Goal: Task Accomplishment & Management: Use online tool/utility

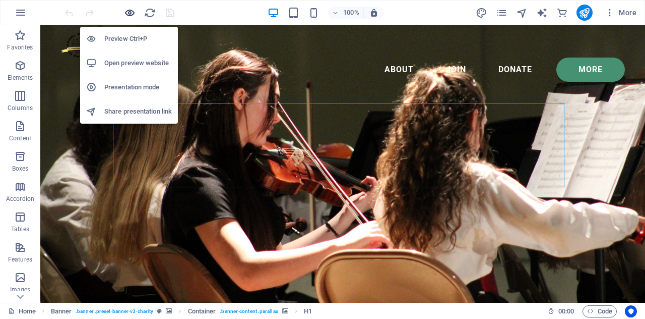
click at [128, 8] on icon "button" at bounding box center [130, 13] width 12 height 12
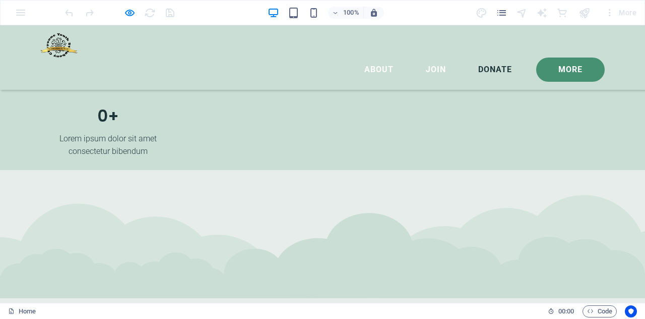
scroll to position [2168, 0]
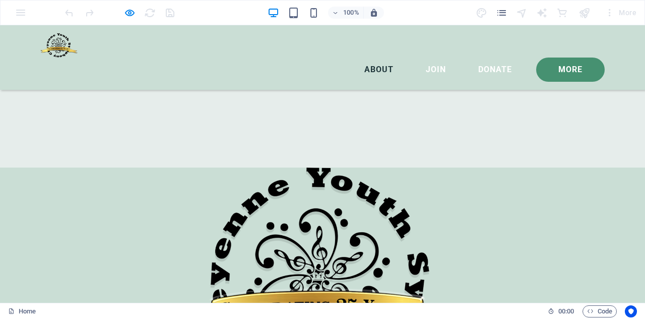
scroll to position [1059, 0]
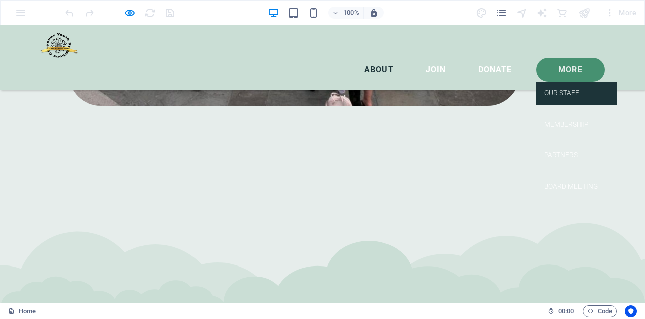
click at [556, 82] on link "Our Staff" at bounding box center [576, 93] width 81 height 23
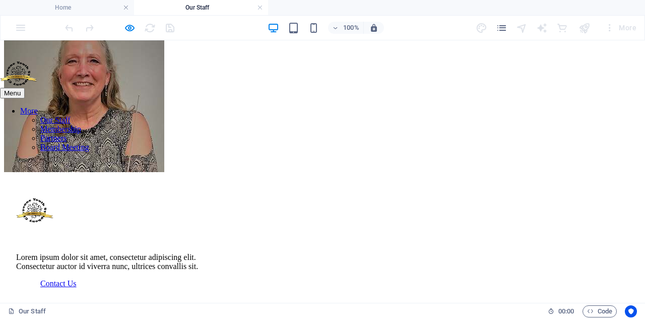
scroll to position [130, 0]
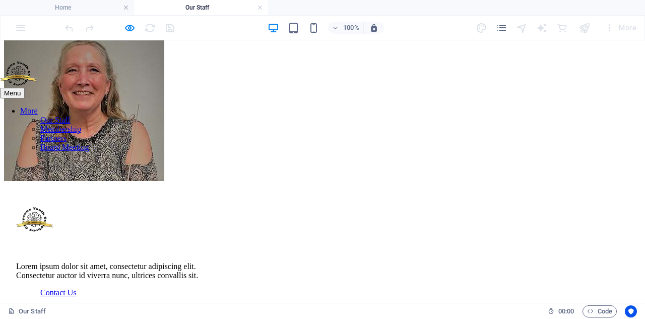
click at [568, 106] on nav "More Our Staff Membership Partners Board Meeting" at bounding box center [322, 128] width 645 height 45
click at [569, 106] on nav "More Our Staff Membership Partners Board Meeting" at bounding box center [322, 128] width 645 height 45
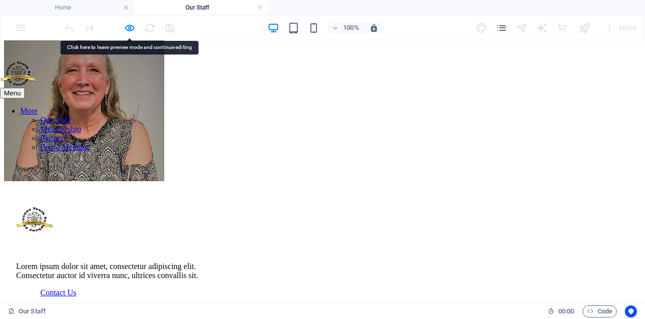
click at [569, 106] on nav "More Our Staff Membership Partners Board Meeting" at bounding box center [322, 128] width 645 height 45
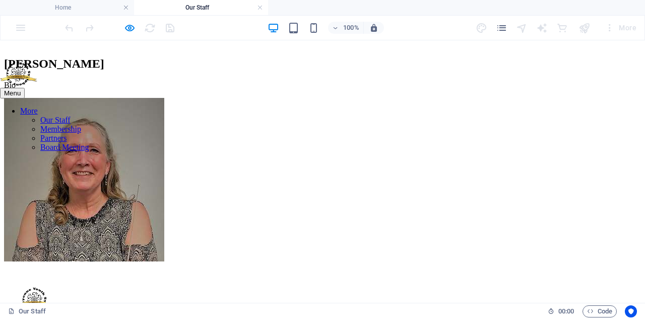
scroll to position [0, 0]
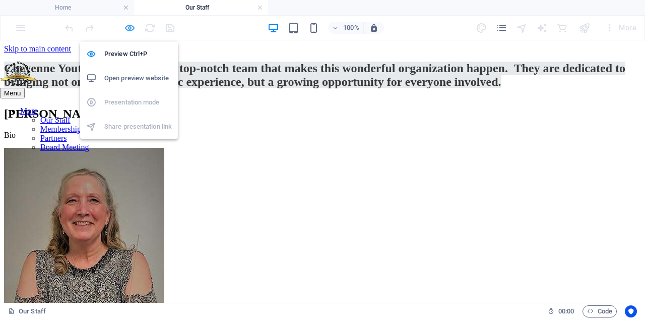
click at [130, 25] on icon "button" at bounding box center [130, 28] width 12 height 12
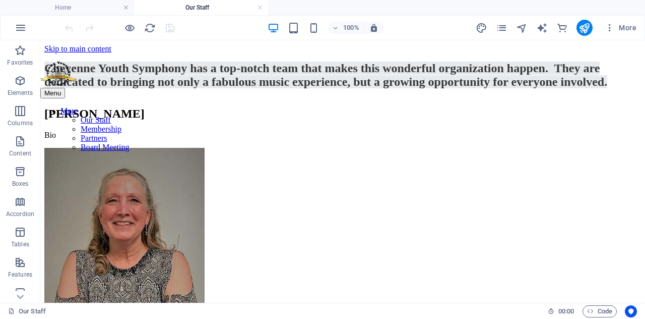
drag, startPoint x: 259, startPoint y: 7, endPoint x: 247, endPoint y: 7, distance: 12.1
click at [259, 7] on link at bounding box center [260, 8] width 6 height 10
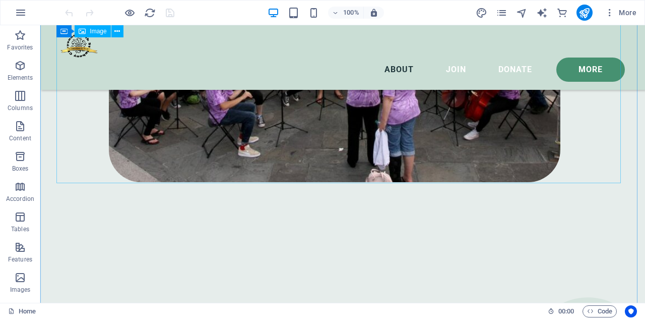
scroll to position [731, 0]
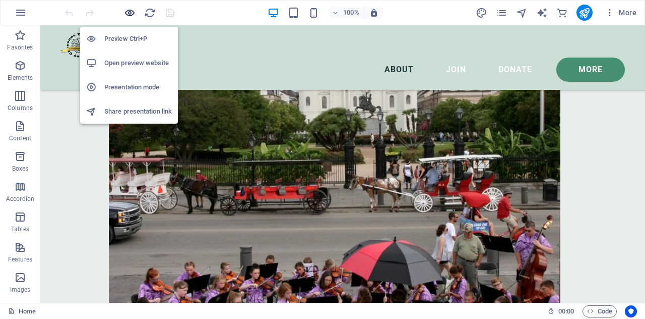
click at [125, 10] on icon "button" at bounding box center [130, 13] width 12 height 12
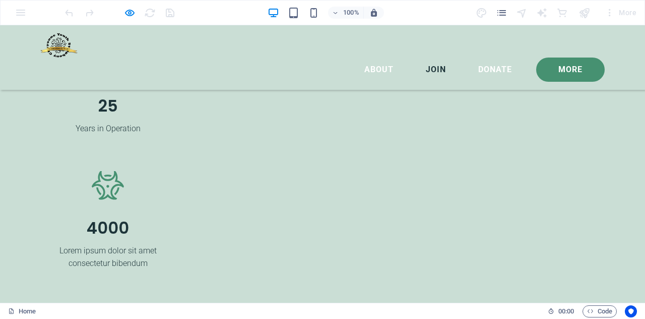
scroll to position [1866, 0]
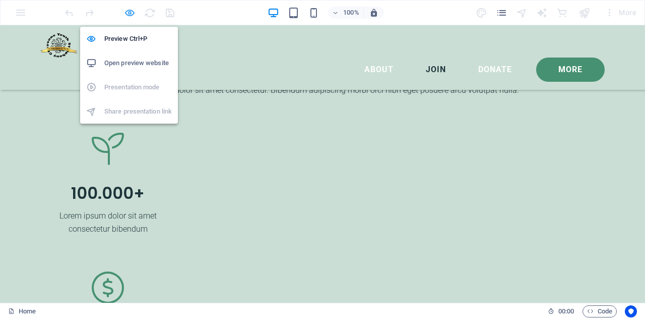
click at [128, 15] on icon "button" at bounding box center [130, 13] width 12 height 12
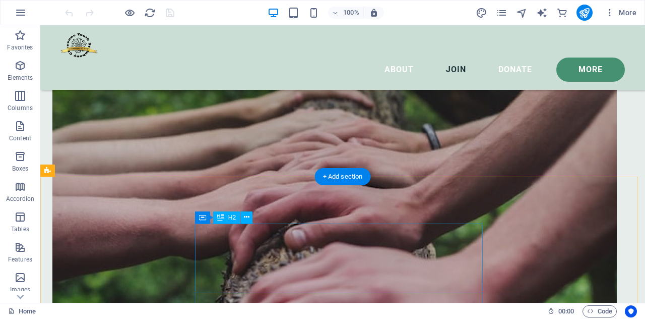
scroll to position [3067, 0]
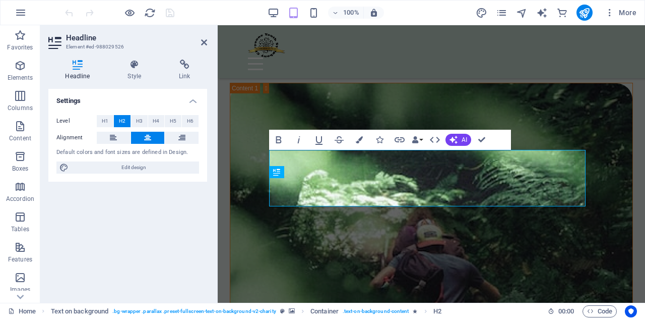
scroll to position [3659, 0]
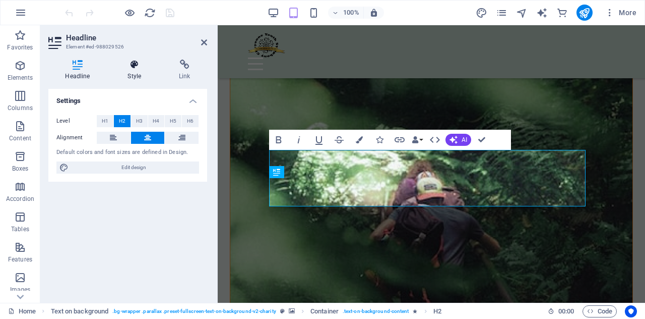
click at [139, 70] on h4 "Style" at bounding box center [136, 69] width 51 height 21
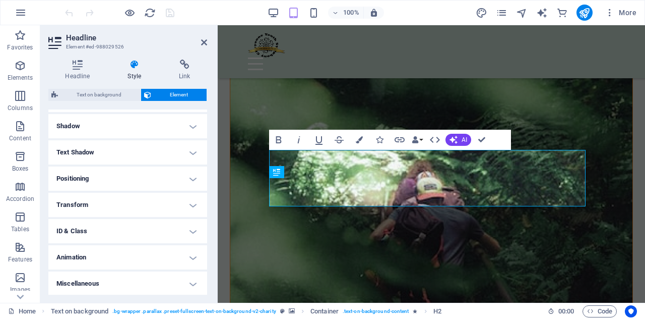
scroll to position [240, 0]
click at [184, 68] on icon at bounding box center [184, 64] width 45 height 10
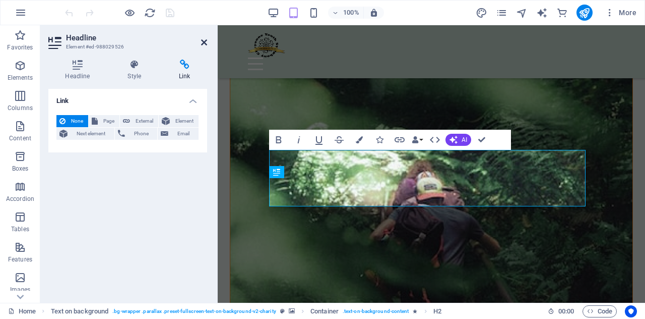
click at [203, 43] on icon at bounding box center [204, 42] width 6 height 8
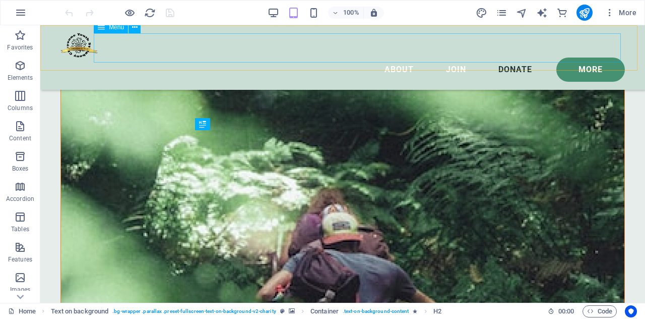
scroll to position [3010, 0]
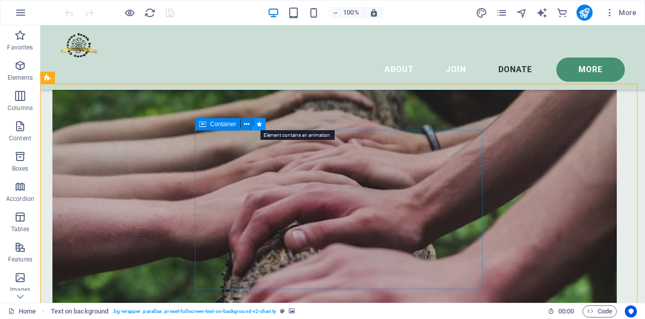
click at [261, 127] on icon at bounding box center [260, 124] width 6 height 11
select select "move-left-to-right"
select select "s"
select select "scroll"
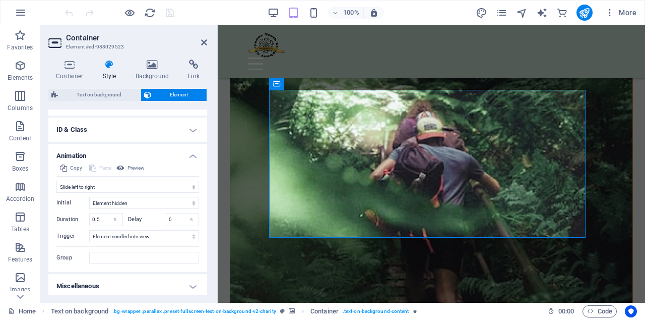
scroll to position [204, 0]
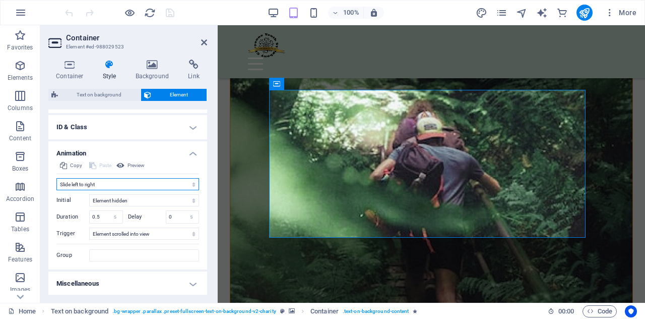
click at [178, 184] on select "Don't animate Show / Hide Slide up/down Zoom in/out Slide left to right Slide r…" at bounding box center [127, 184] width 143 height 12
select select "none"
click at [56, 190] on select "Don't animate Show / Hide Slide up/down Zoom in/out Slide left to right Slide r…" at bounding box center [127, 184] width 143 height 12
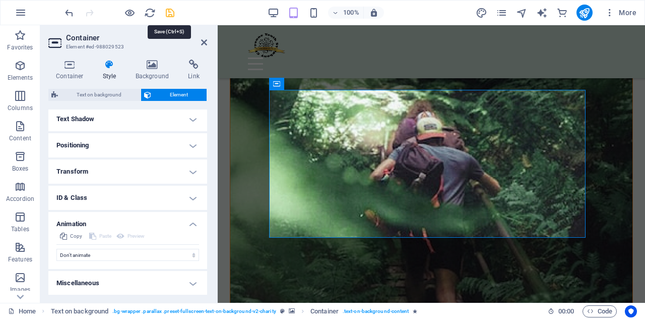
click at [166, 10] on icon "save" at bounding box center [170, 13] width 12 height 12
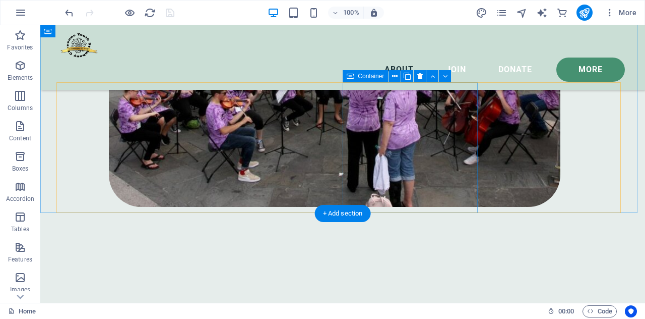
scroll to position [958, 0]
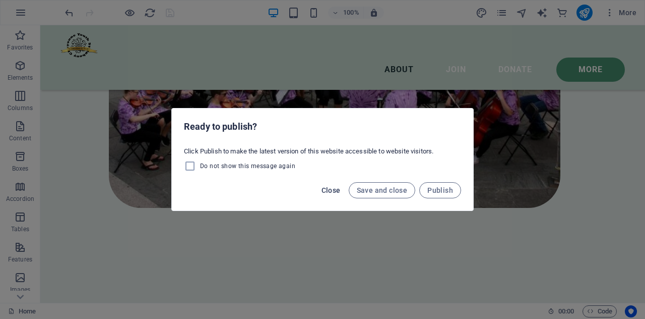
click at [329, 189] on span "Close" at bounding box center [331, 190] width 19 height 8
